Goal: Use online tool/utility: Utilize a website feature to perform a specific function

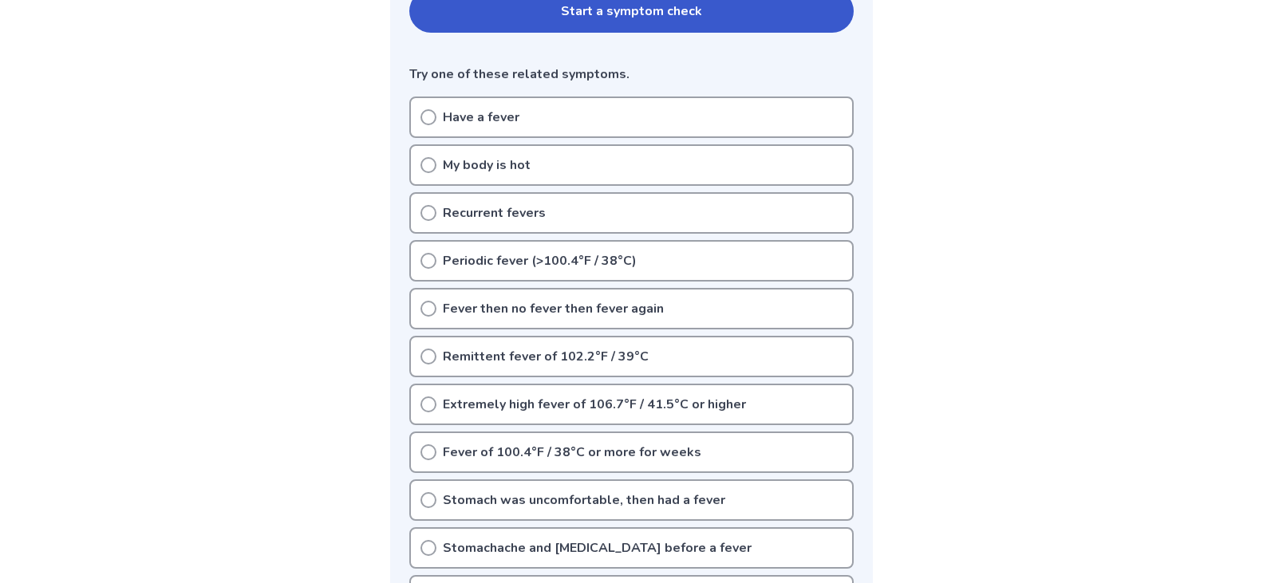
scroll to position [239, 0]
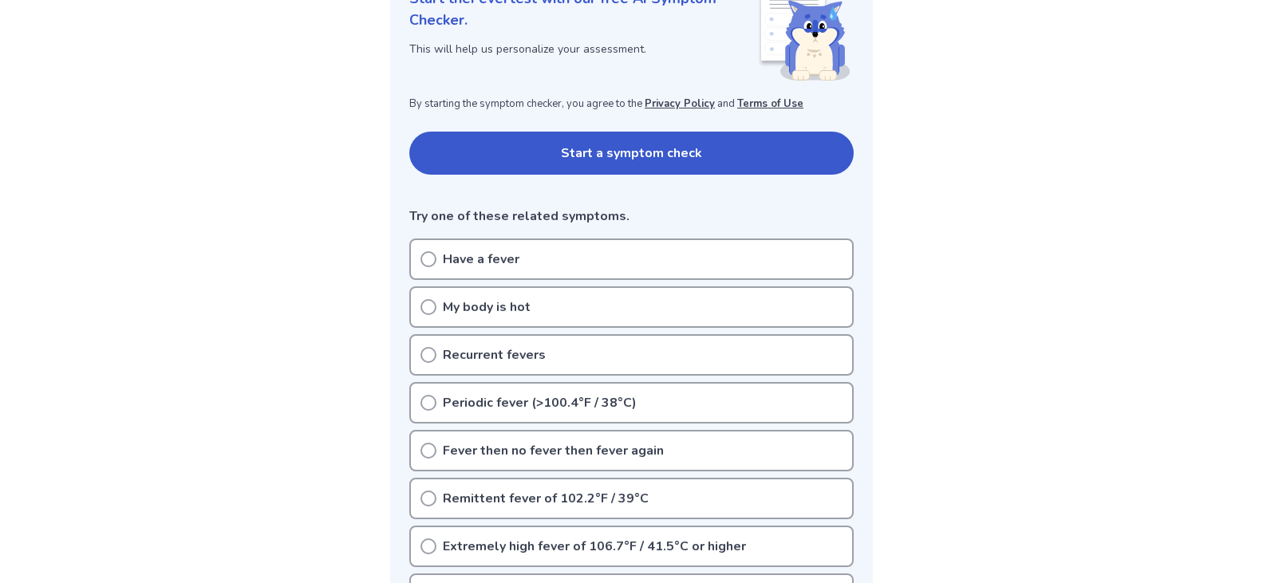
click at [637, 171] on button "Start a symptom check" at bounding box center [631, 153] width 444 height 43
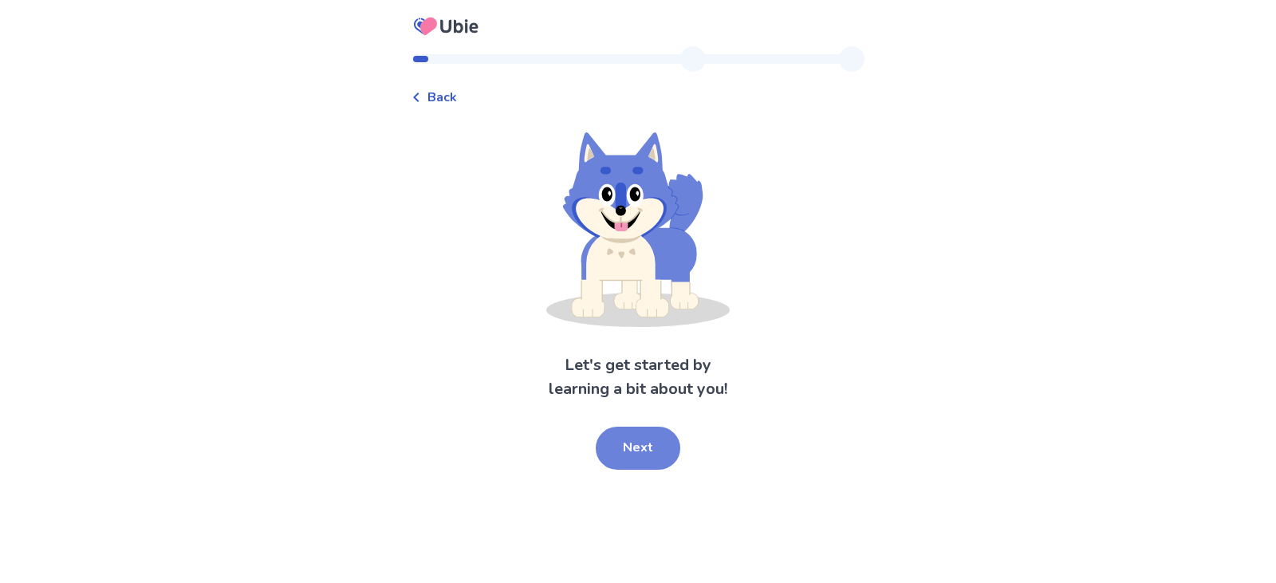
click at [657, 455] on button "Next" at bounding box center [638, 448] width 85 height 43
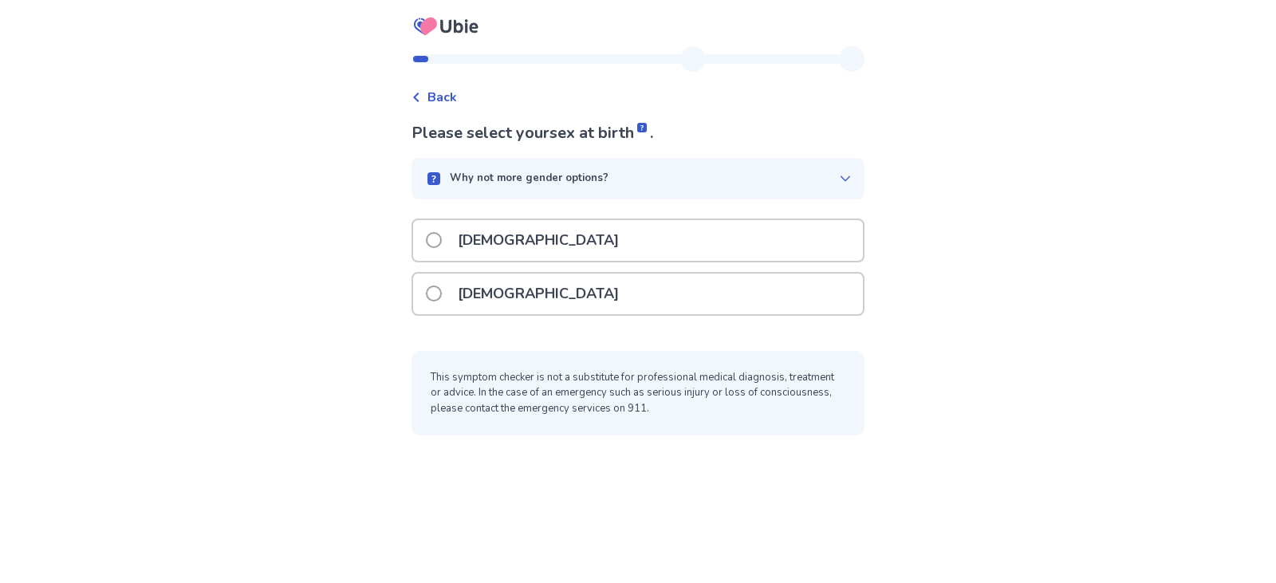
click at [614, 254] on div "Male" at bounding box center [638, 240] width 450 height 41
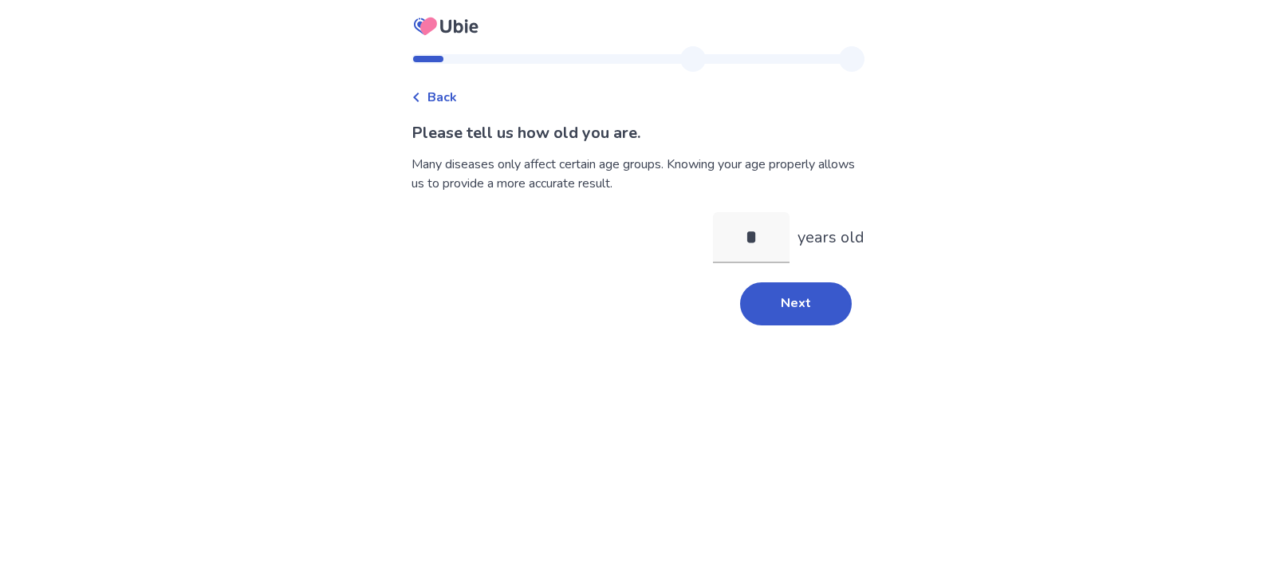
type input "**"
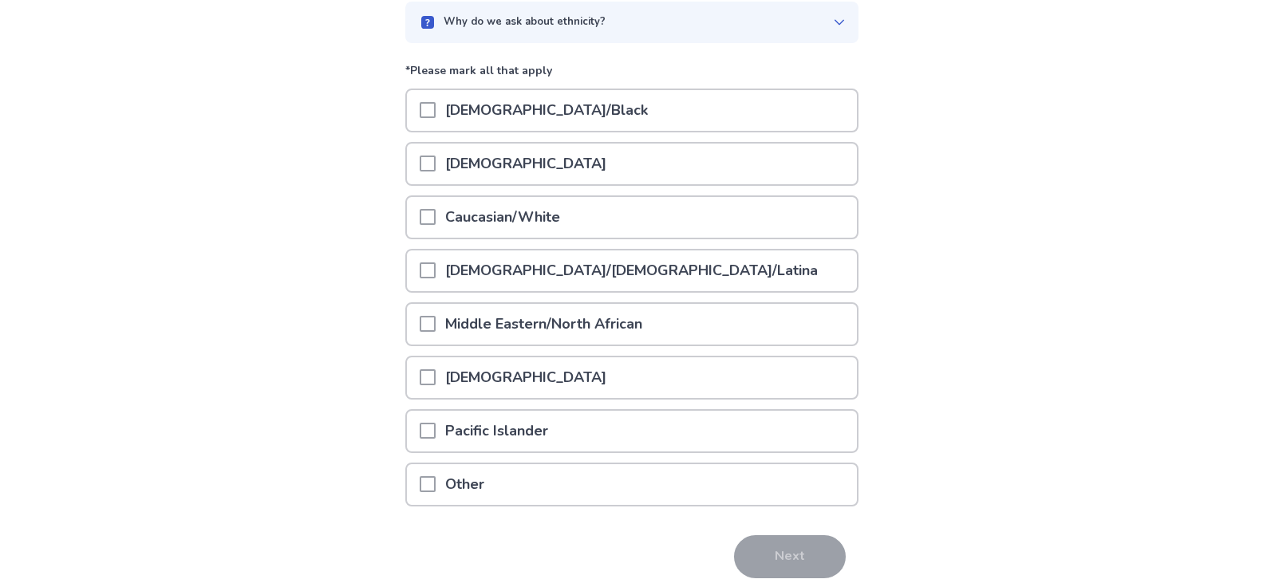
scroll to position [160, 0]
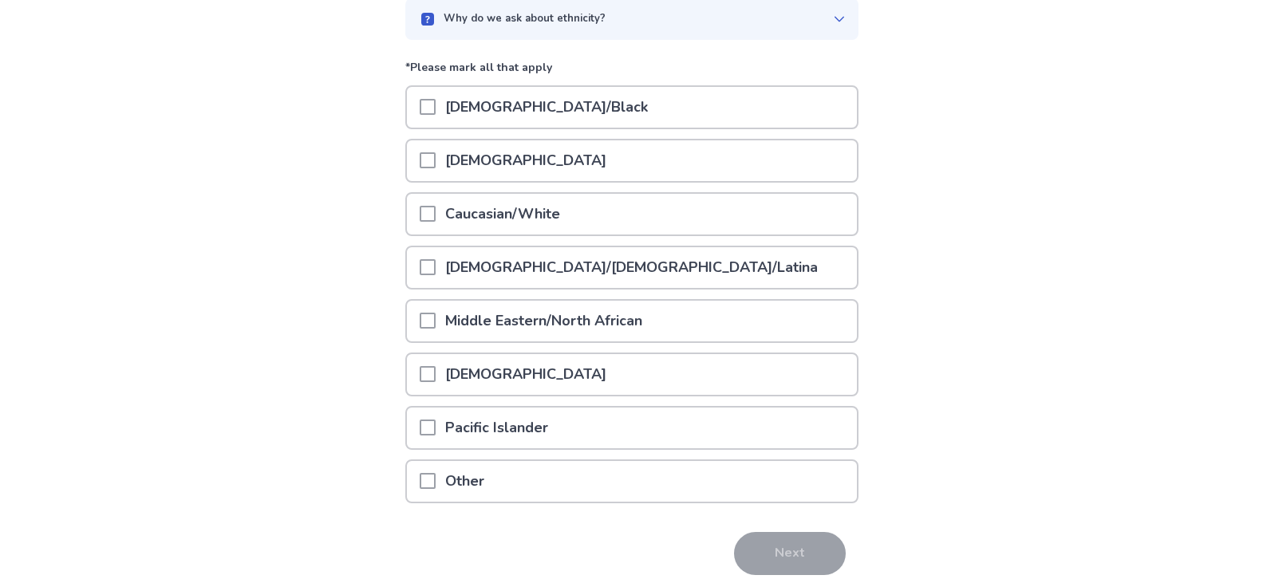
click at [581, 216] on div "Caucasian/White" at bounding box center [632, 214] width 450 height 41
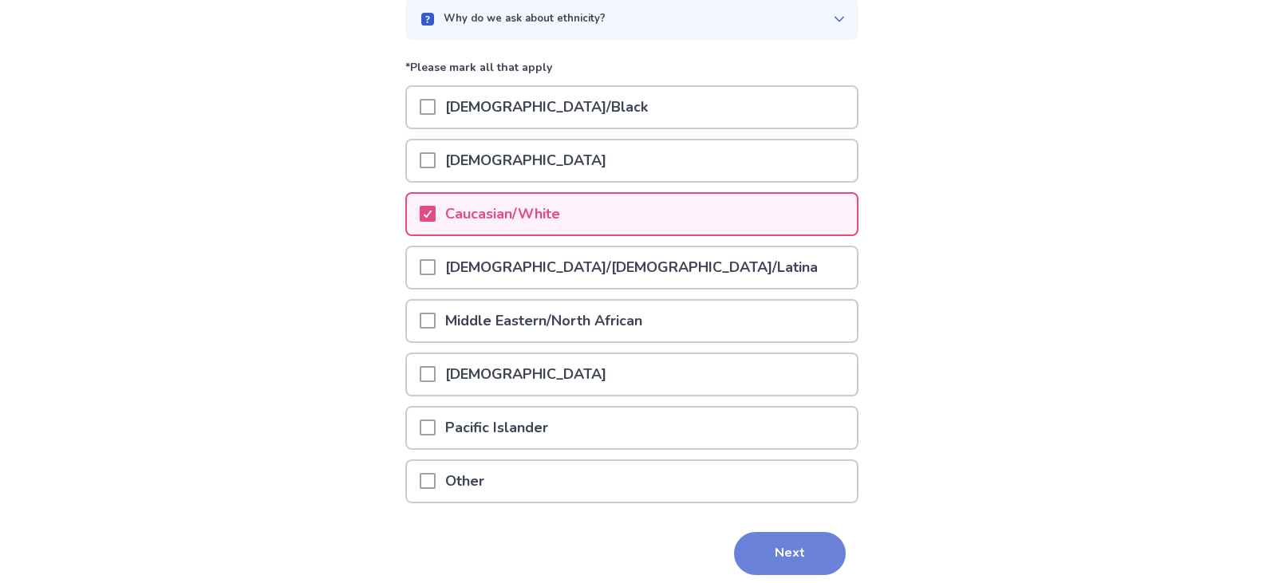
click at [776, 556] on button "Next" at bounding box center [790, 553] width 112 height 43
